Goal: Information Seeking & Learning: Learn about a topic

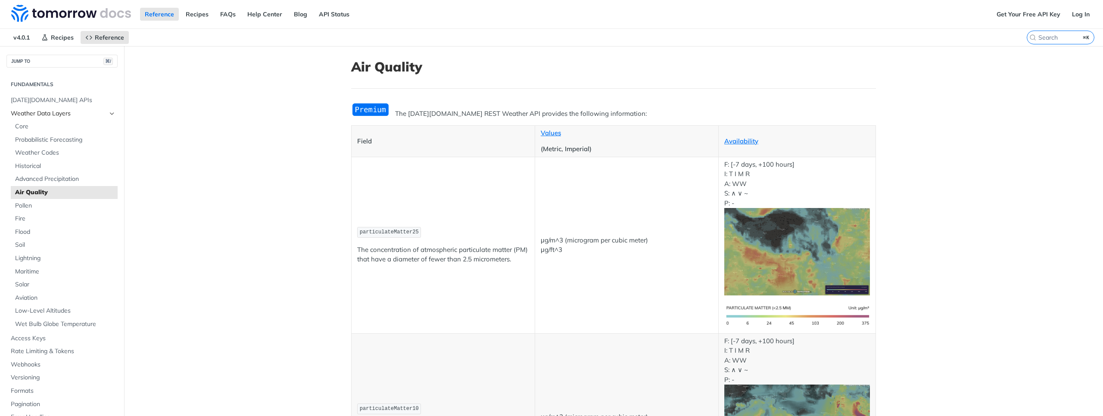
click at [65, 115] on span "Weather Data Layers" at bounding box center [59, 113] width 96 height 9
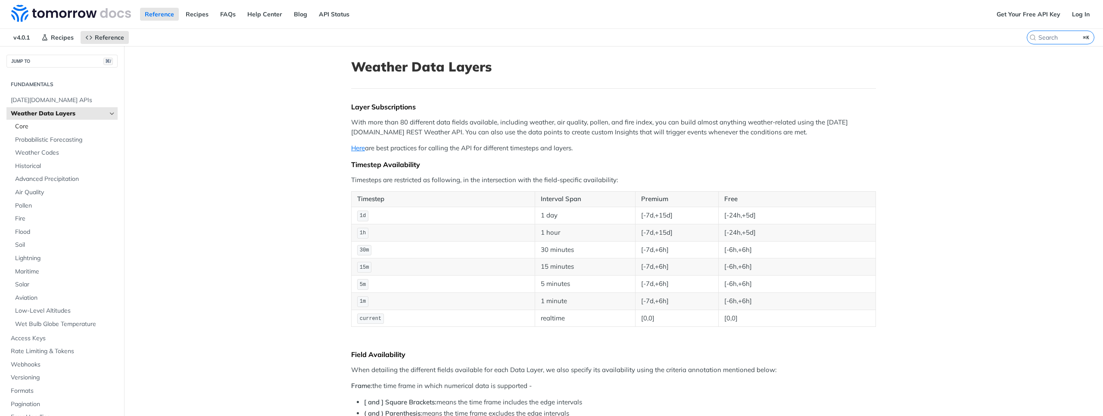
click at [50, 129] on span "Core" at bounding box center [65, 126] width 100 height 9
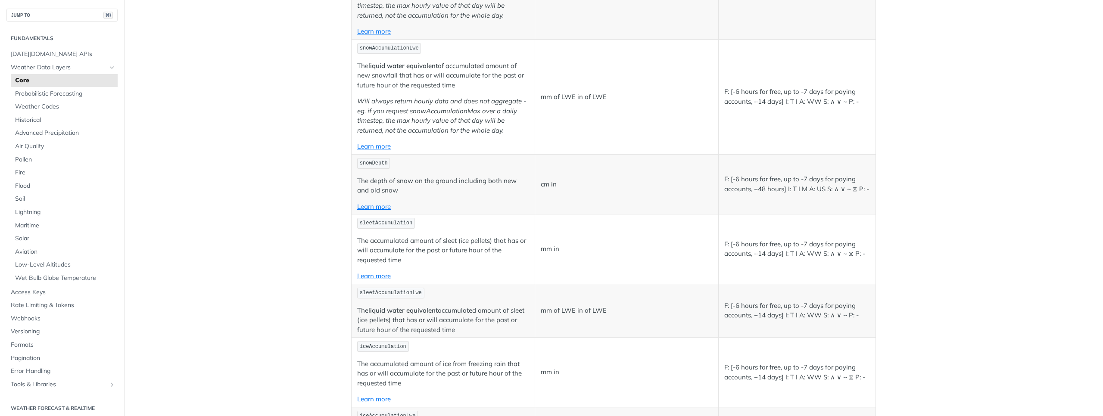
scroll to position [2182, 0]
